Goal: Book appointment/travel/reservation

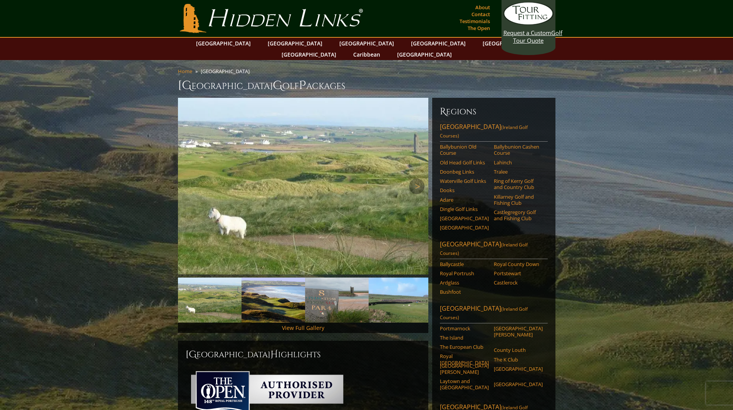
scroll to position [39, 0]
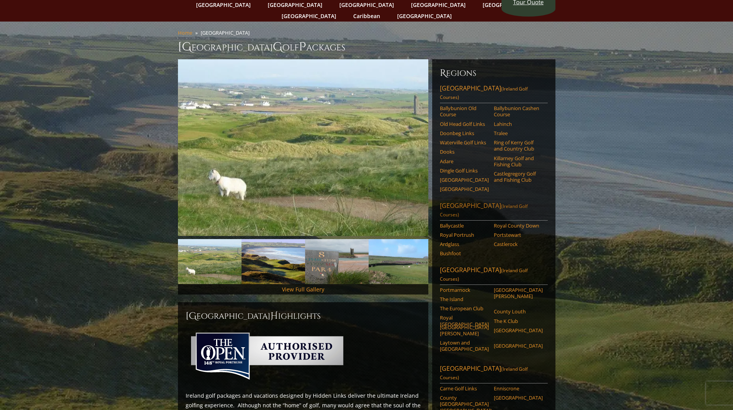
click at [474, 202] on link "Northern Ireland (Ireland Golf Courses)" at bounding box center [494, 211] width 108 height 19
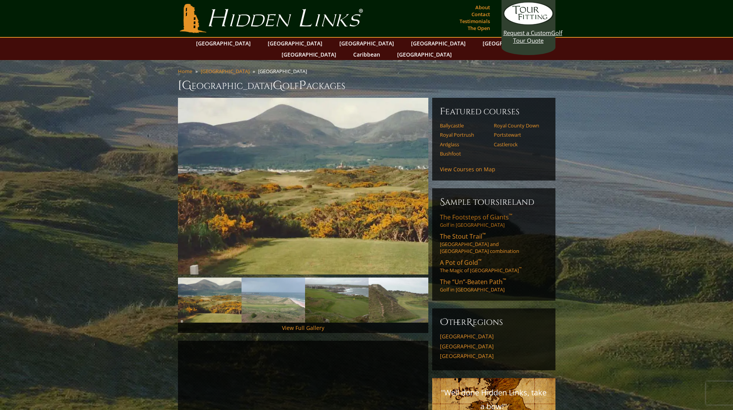
click at [479, 213] on span "The Footsteps of Giants ™" at bounding box center [476, 217] width 72 height 8
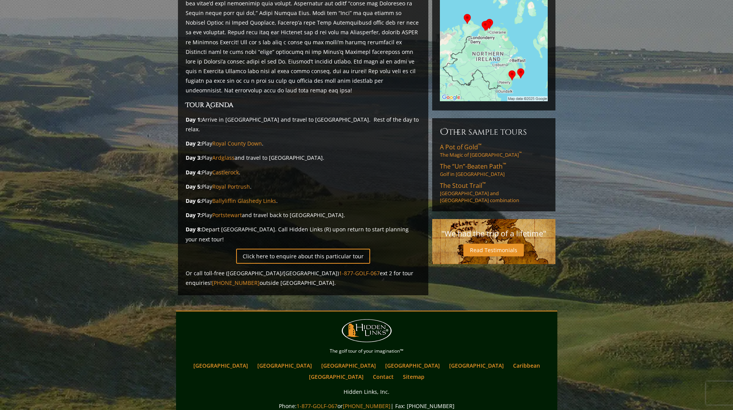
scroll to position [154, 0]
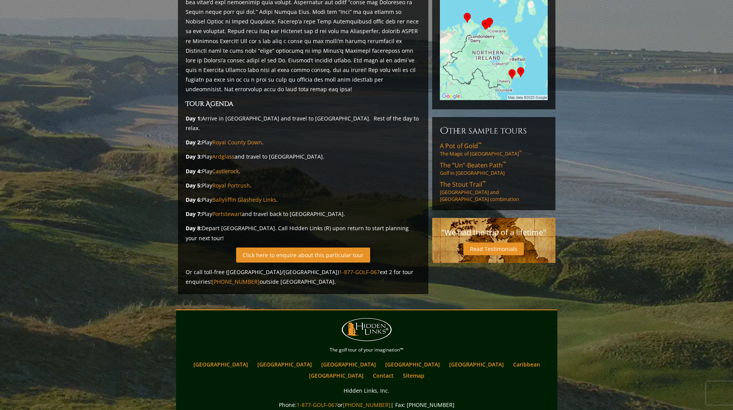
click at [307, 248] on link "Click here to enquire about this particular tour" at bounding box center [303, 255] width 134 height 15
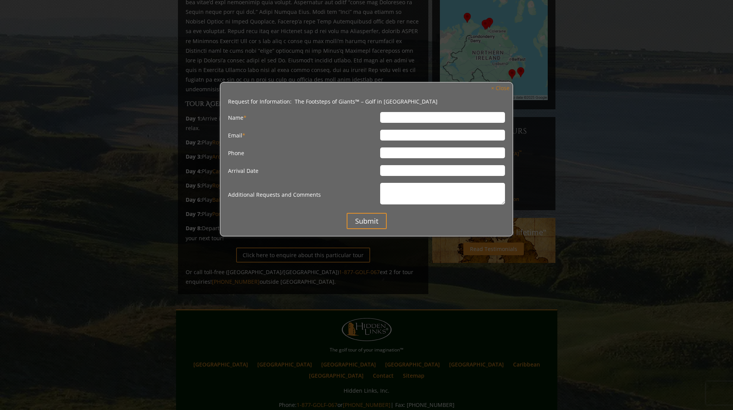
click at [499, 88] on link "× Close" at bounding box center [500, 88] width 26 height 10
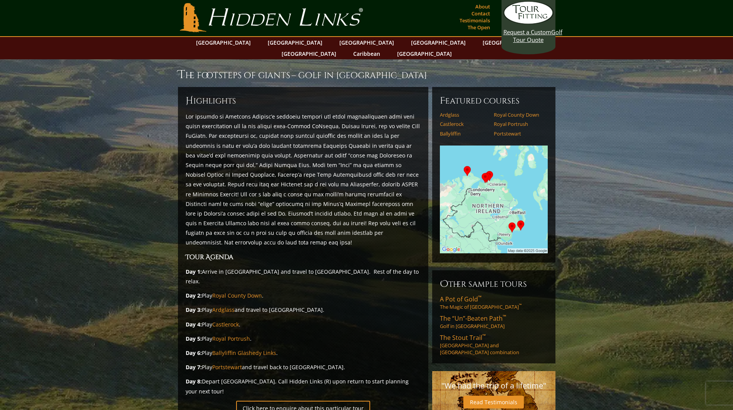
scroll to position [0, 0]
